Goal: Navigation & Orientation: Find specific page/section

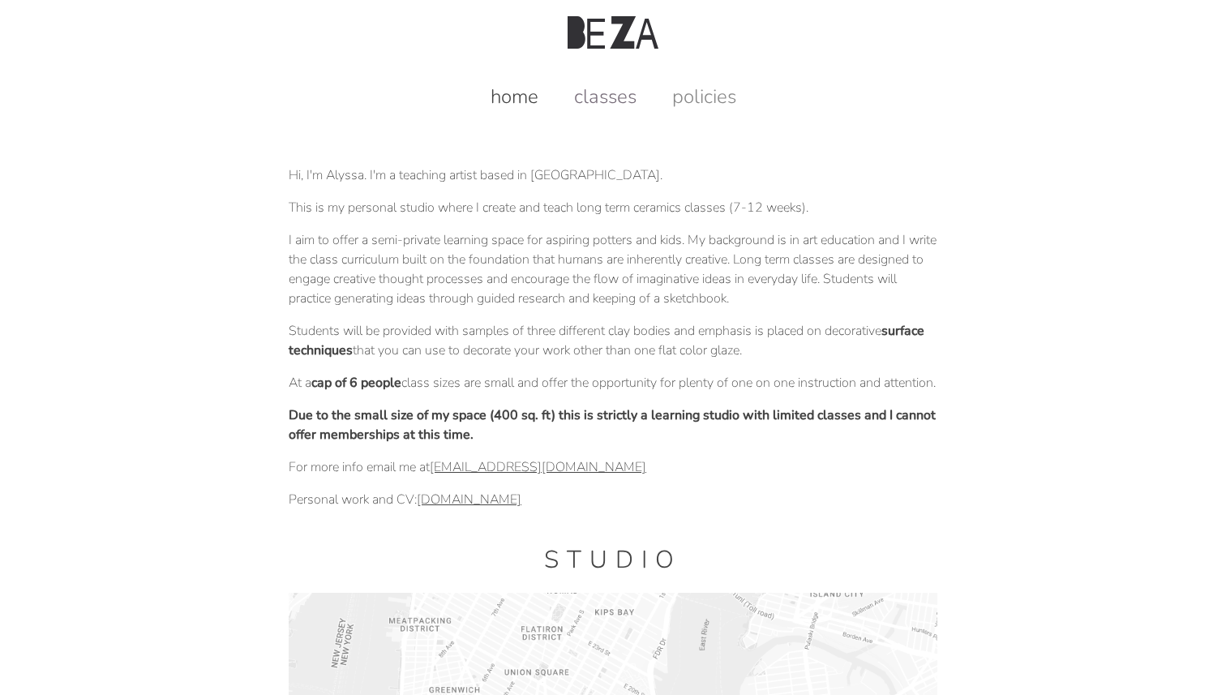
click at [582, 102] on link "classes" at bounding box center [605, 97] width 95 height 26
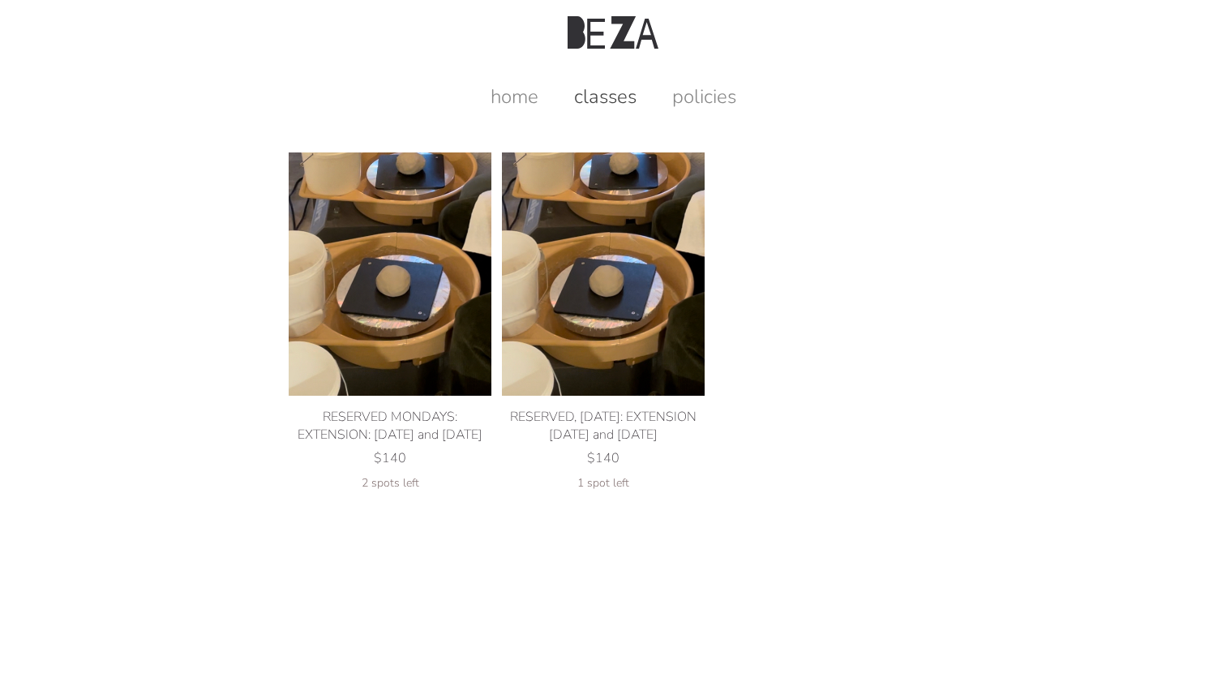
click at [631, 32] on img at bounding box center [613, 32] width 91 height 32
click at [531, 115] on div "RESERVED MONDAYS: EXTENSION: August 18 and 25 $140 2 spots left RESERVED, TUESD…" at bounding box center [613, 372] width 649 height 527
click at [530, 98] on link "home" at bounding box center [514, 97] width 80 height 26
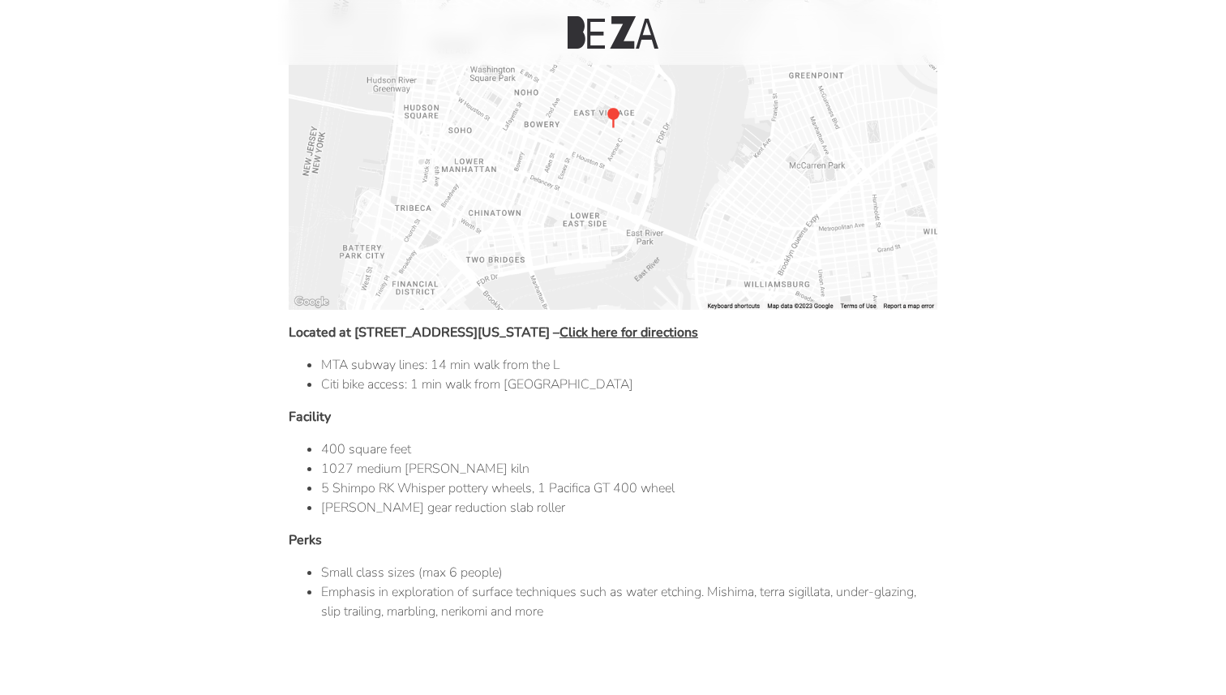
scroll to position [782, 0]
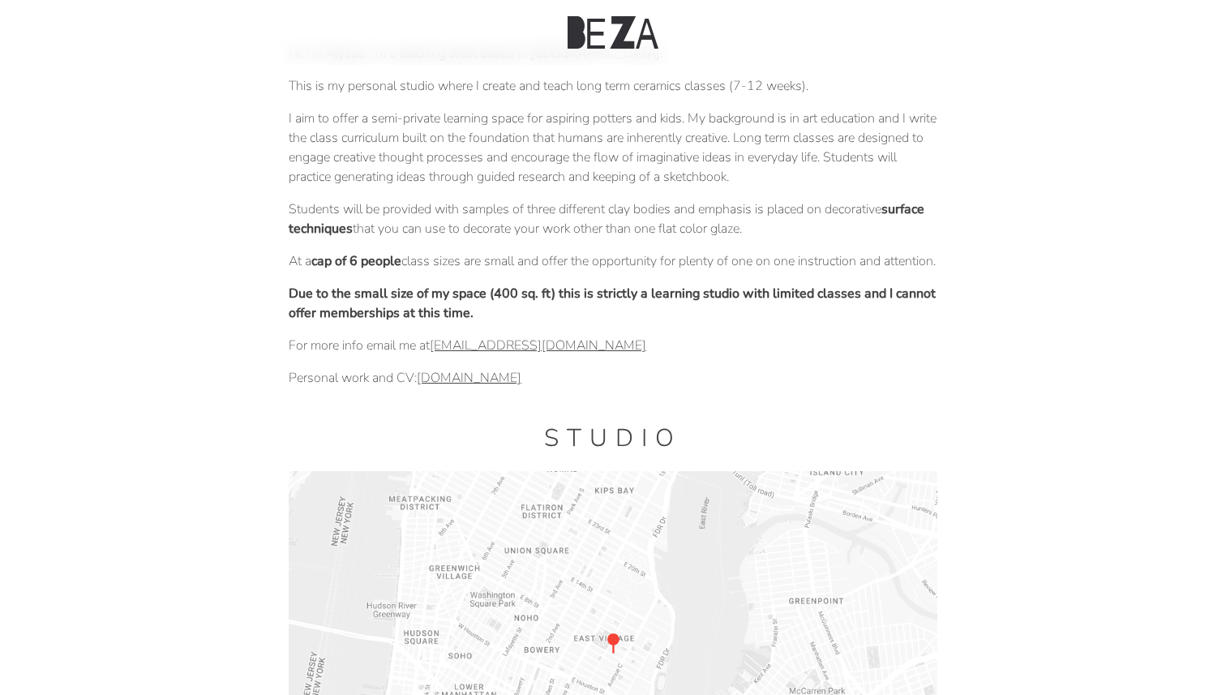
scroll to position [0, 0]
